Goal: Task Accomplishment & Management: Manage account settings

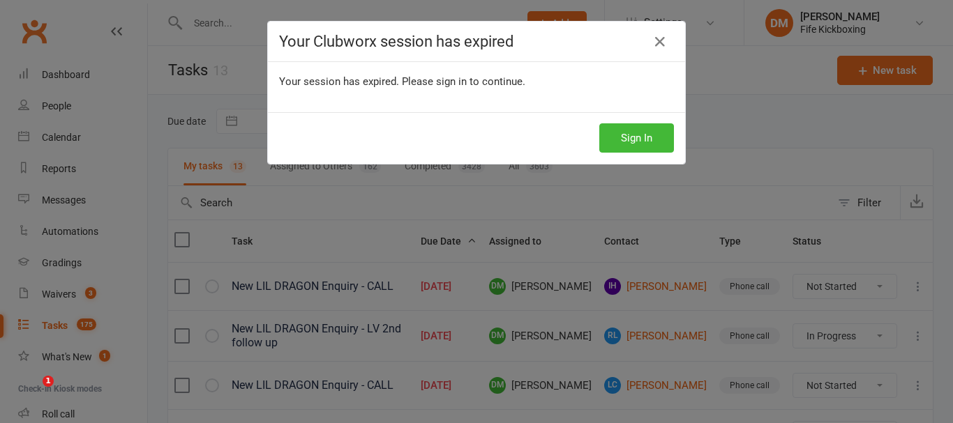
select select "started"
select select "waiting"
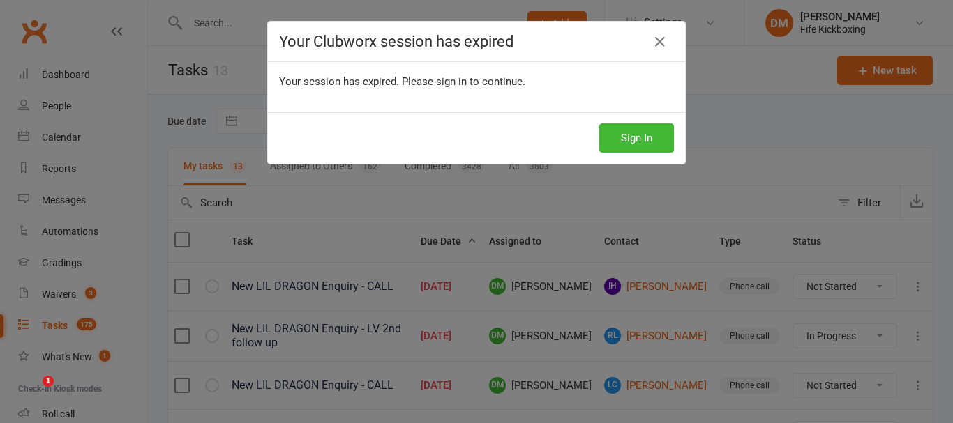
select select "waiting"
click at [639, 138] on button "Sign In" at bounding box center [636, 137] width 75 height 29
select select "waiting"
select select "started"
select select "waiting"
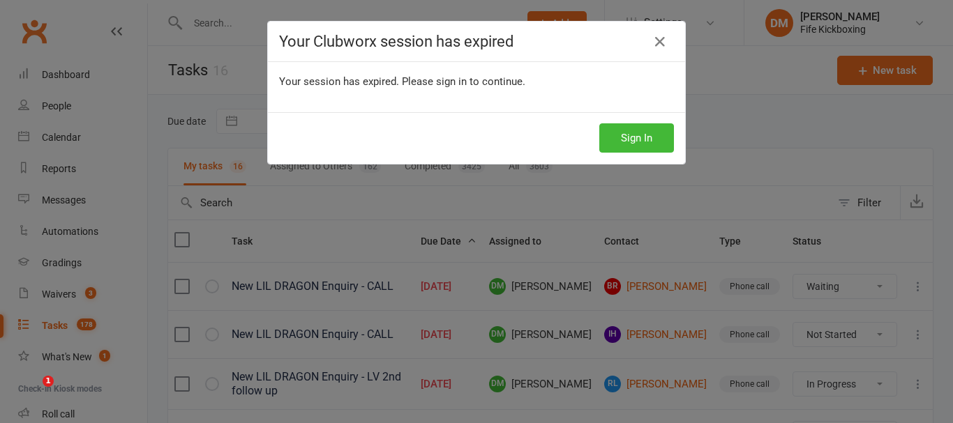
select select "waiting"
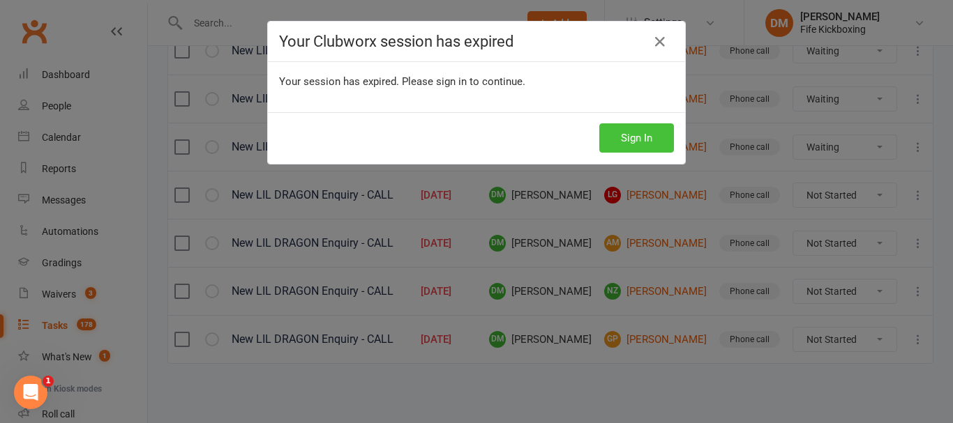
click at [610, 147] on button "Sign In" at bounding box center [636, 137] width 75 height 29
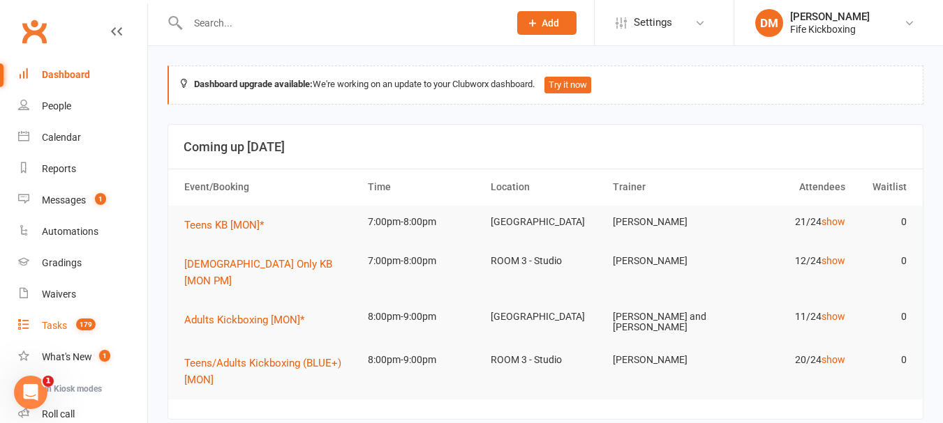
click at [55, 327] on div "Tasks" at bounding box center [54, 325] width 25 height 11
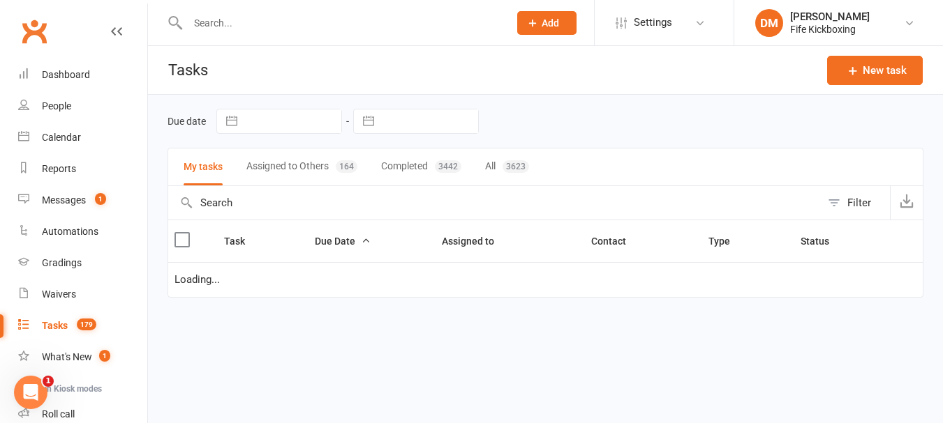
select select "started"
select select "waiting"
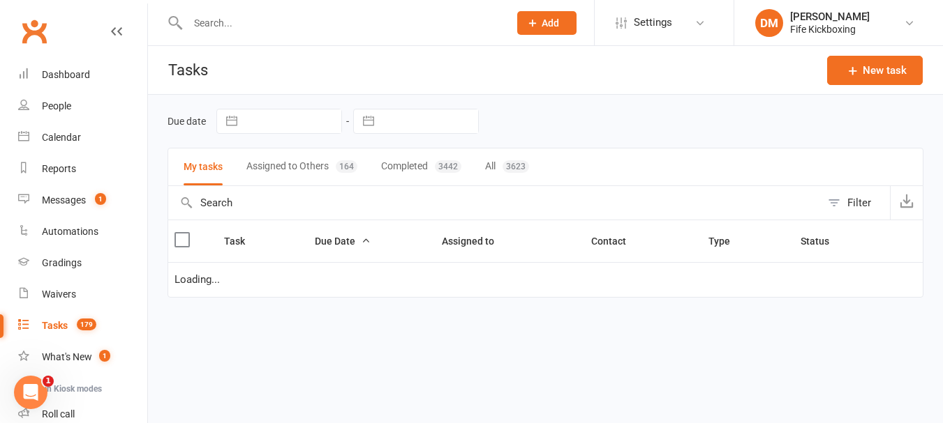
select select "waiting"
